Goal: Check status: Check status

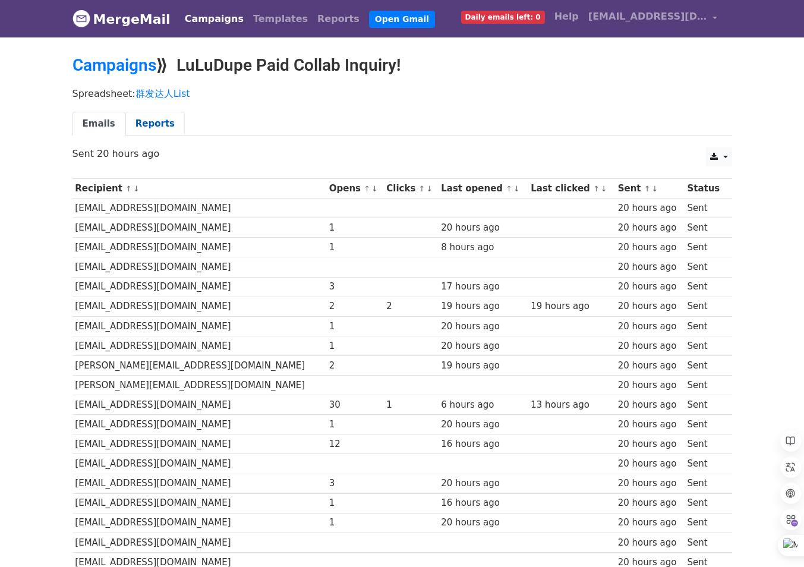
click at [137, 119] on link "Reports" at bounding box center [154, 124] width 59 height 24
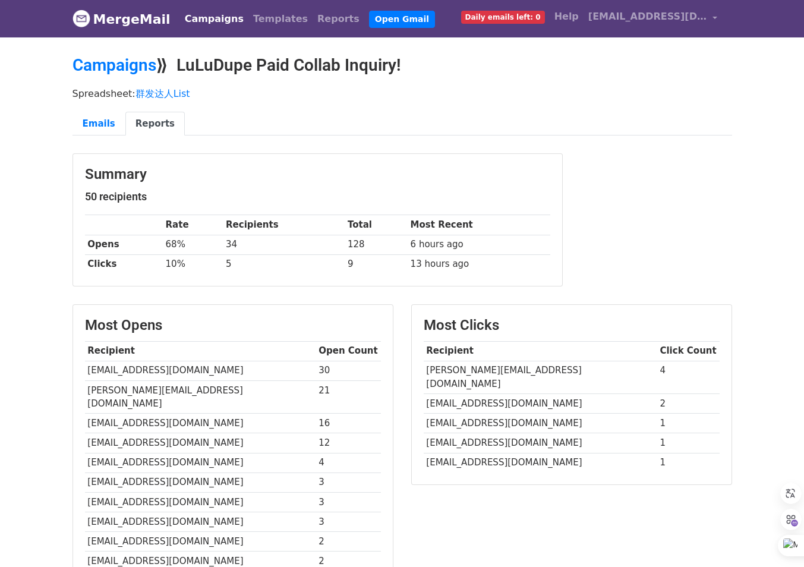
click at [520, 115] on ul "Emails Reports" at bounding box center [403, 124] width 660 height 24
click at [454, 120] on ul "Emails Reports" at bounding box center [403, 124] width 660 height 24
click at [706, 73] on h2 "Campaigns ⟫ LuLuDupe Paid Collab Inquiry!" at bounding box center [403, 65] width 660 height 20
